Goal: Information Seeking & Learning: Learn about a topic

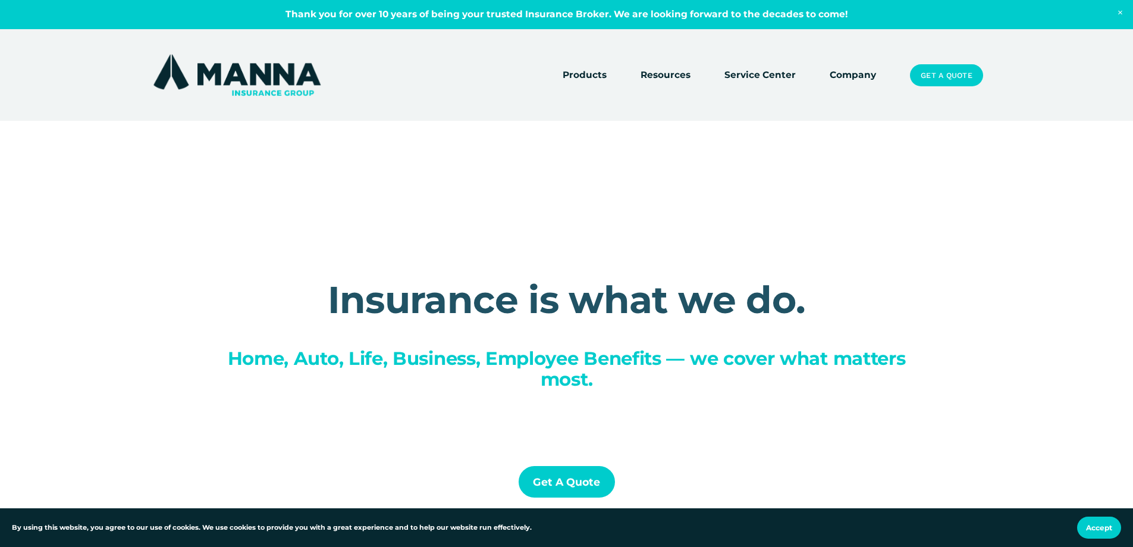
click at [854, 75] on link "Company" at bounding box center [853, 75] width 46 height 17
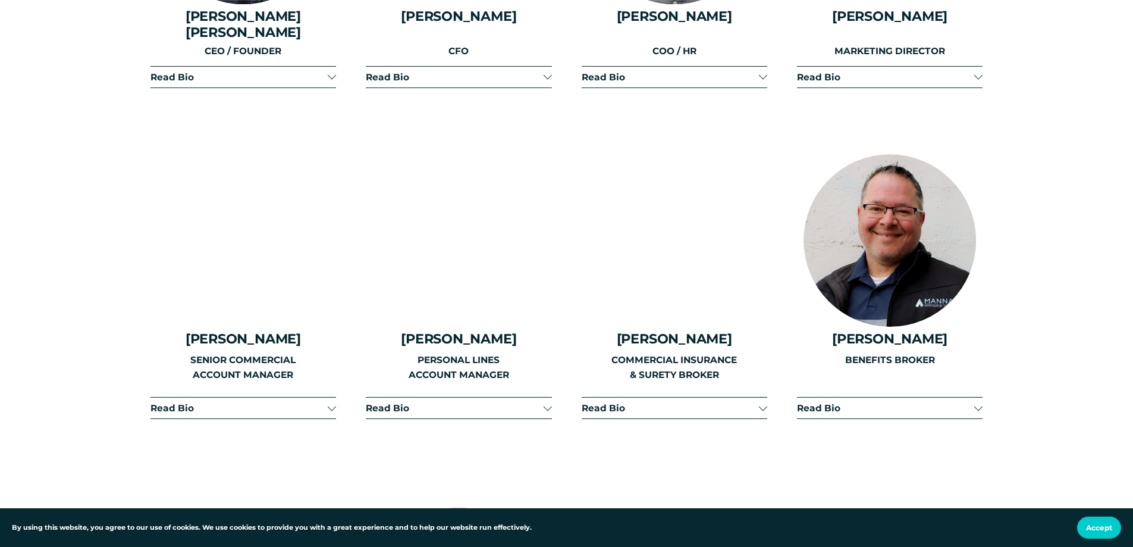
scroll to position [1785, 0]
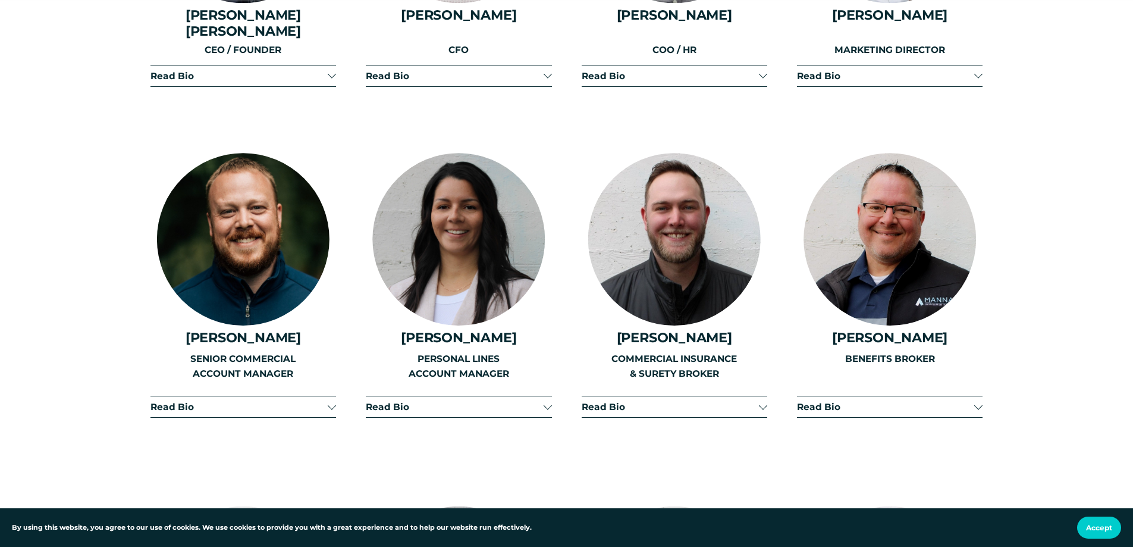
click at [902, 243] on div at bounding box center [890, 239] width 173 height 173
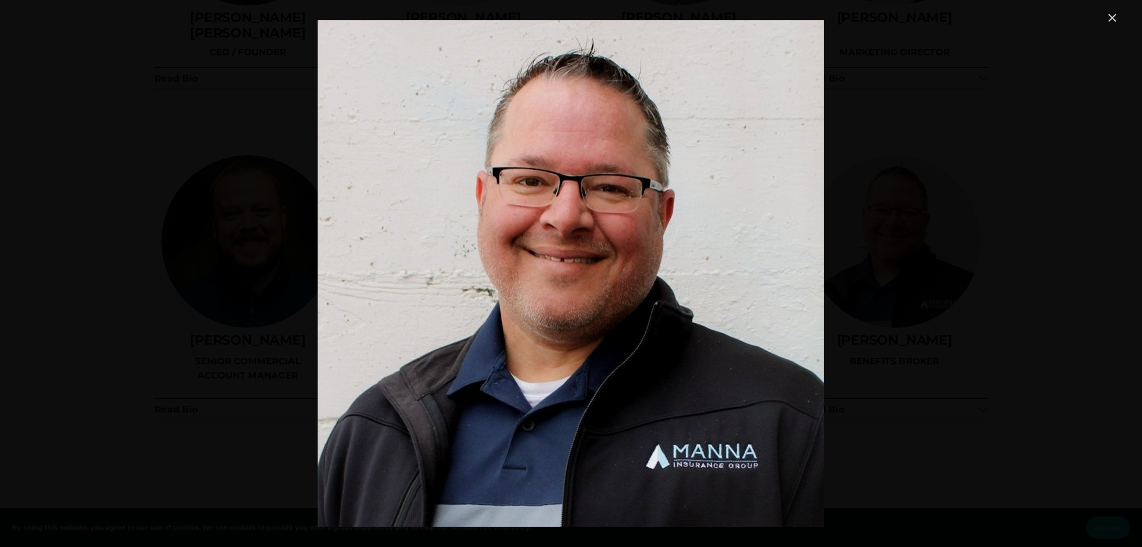
click at [1113, 20] on link "Close" at bounding box center [1112, 18] width 14 height 14
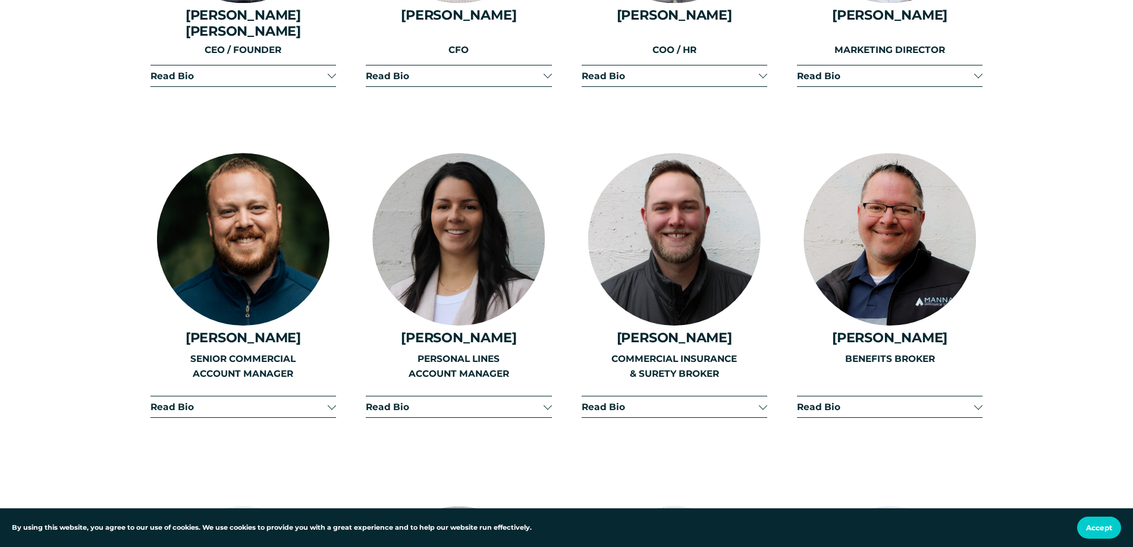
click at [941, 401] on span "Read Bio" at bounding box center [885, 406] width 177 height 11
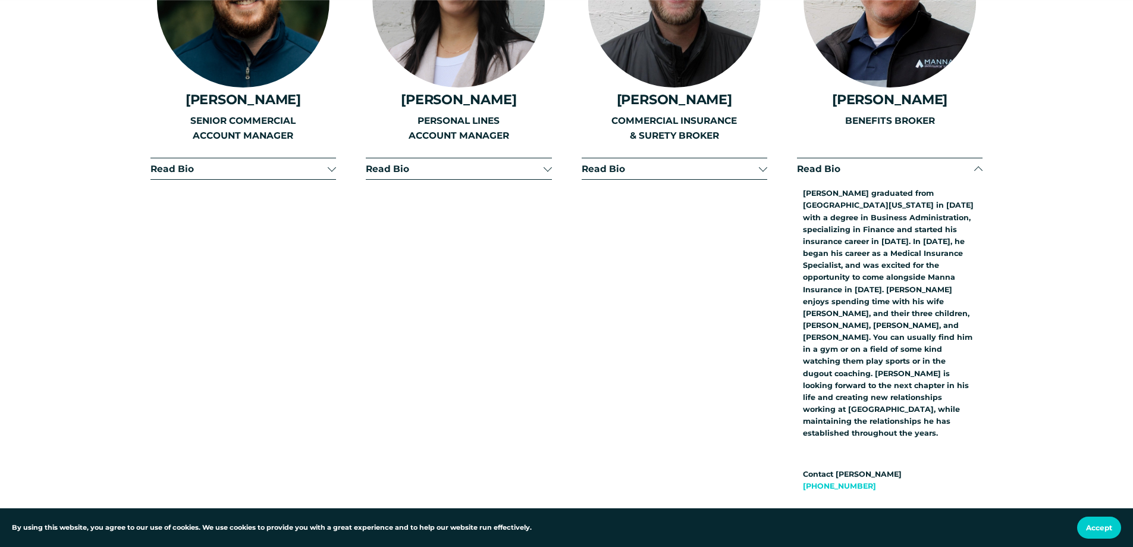
scroll to position [2082, 0]
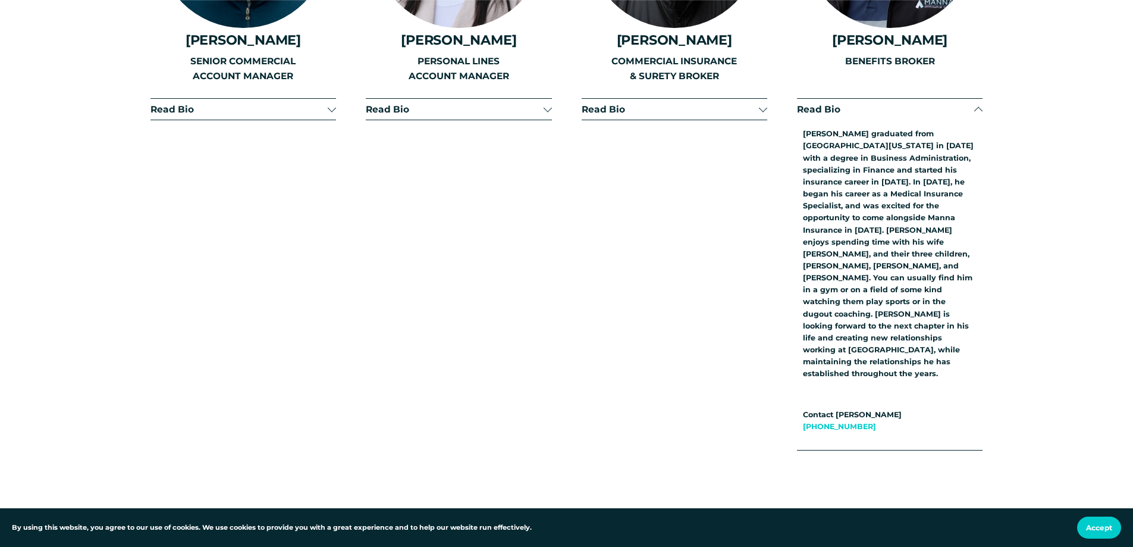
click at [716, 352] on div "Read Bio Caleb has been in the insurance industry for almost a decade. He focus…" at bounding box center [675, 274] width 186 height 352
